Goal: Information Seeking & Learning: Find specific fact

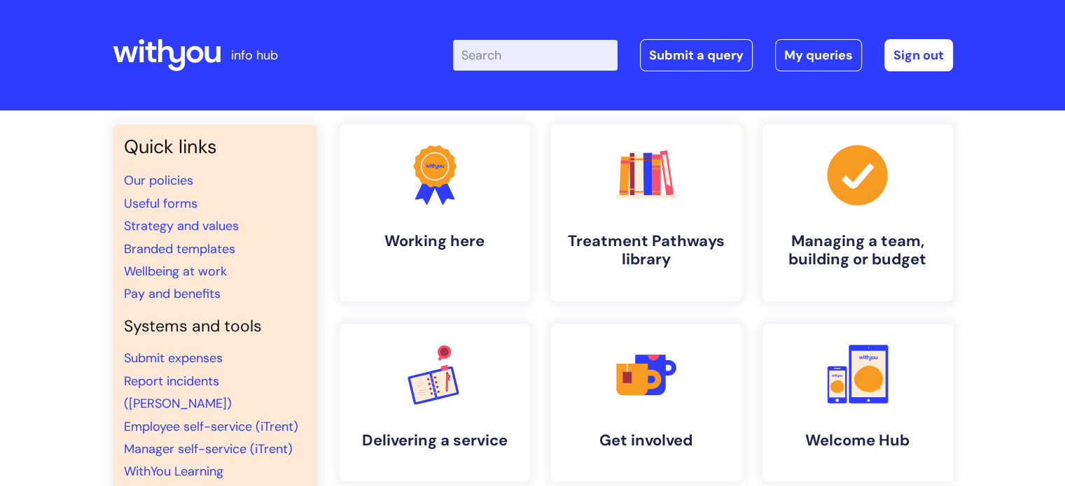
click at [526, 57] on input "Enter your search term here..." at bounding box center [535, 55] width 164 height 31
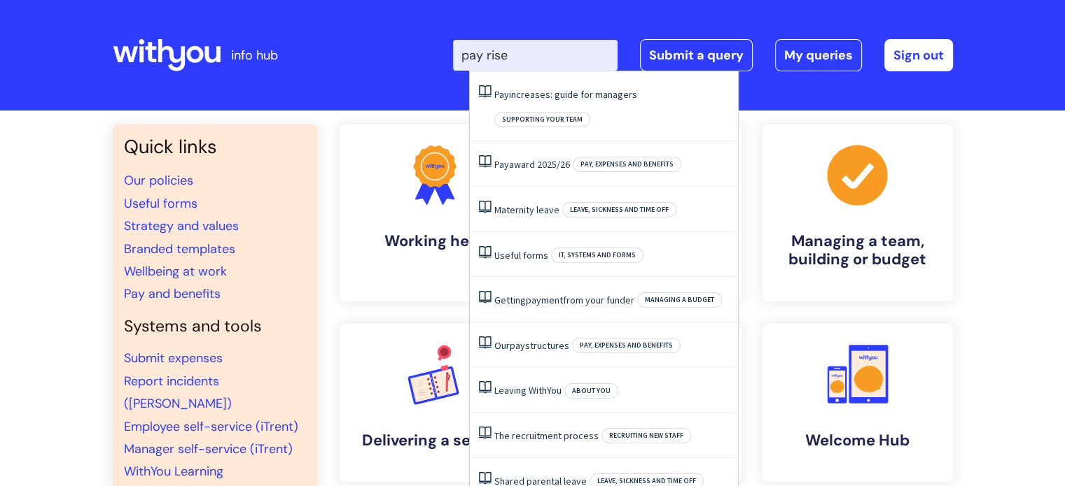
type input "pay rise"
click button "Search" at bounding box center [0, 0] width 0 height 0
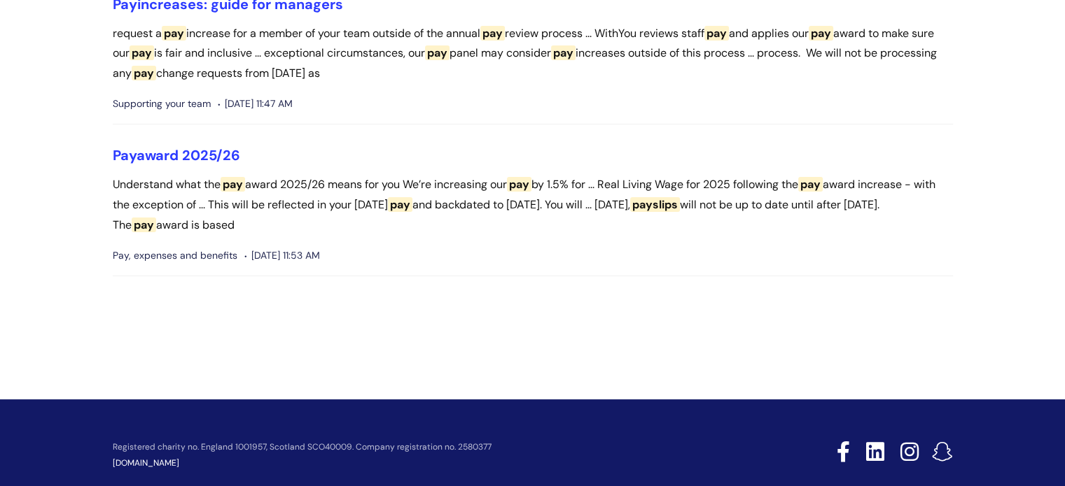
scroll to position [185, 0]
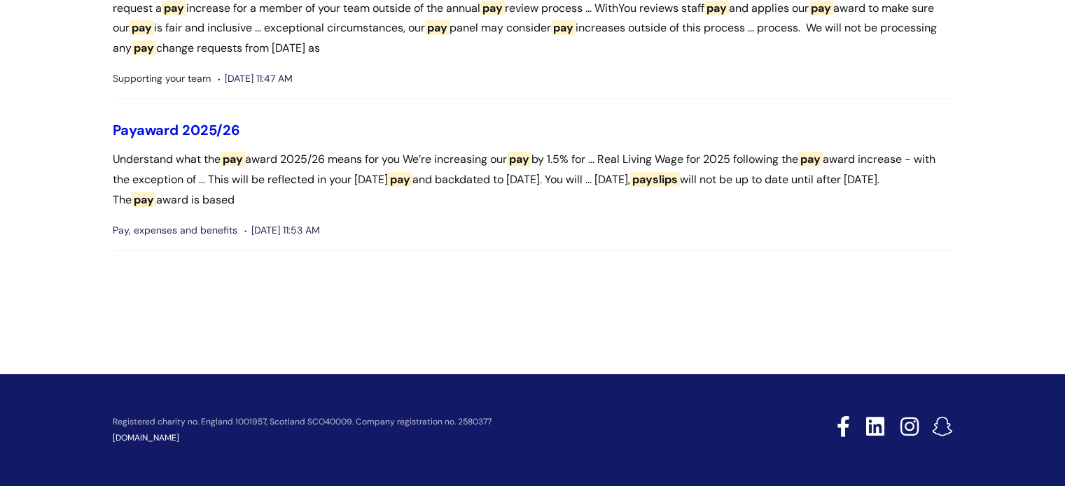
click at [204, 128] on link "Pay award 2025/26" at bounding box center [176, 130] width 127 height 18
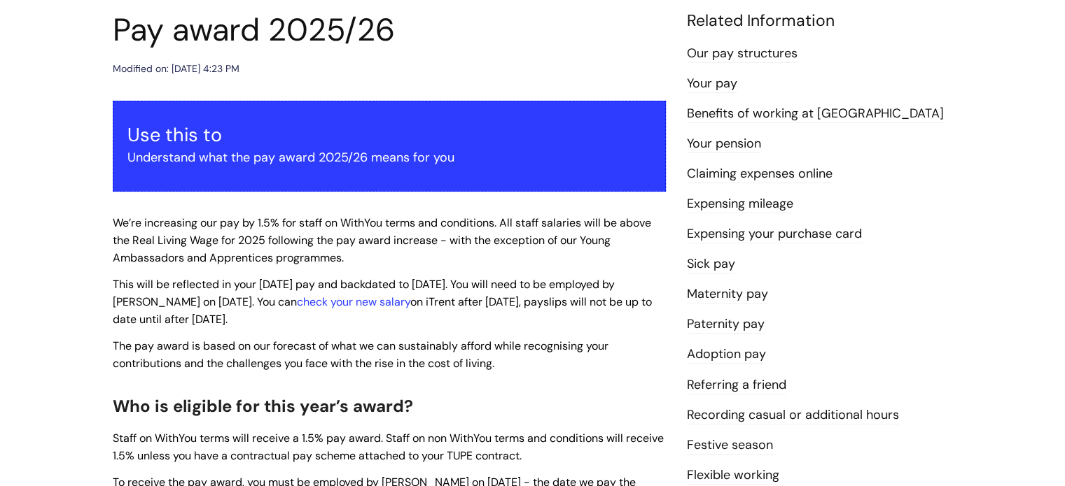
scroll to position [140, 0]
